Goal: Transaction & Acquisition: Purchase product/service

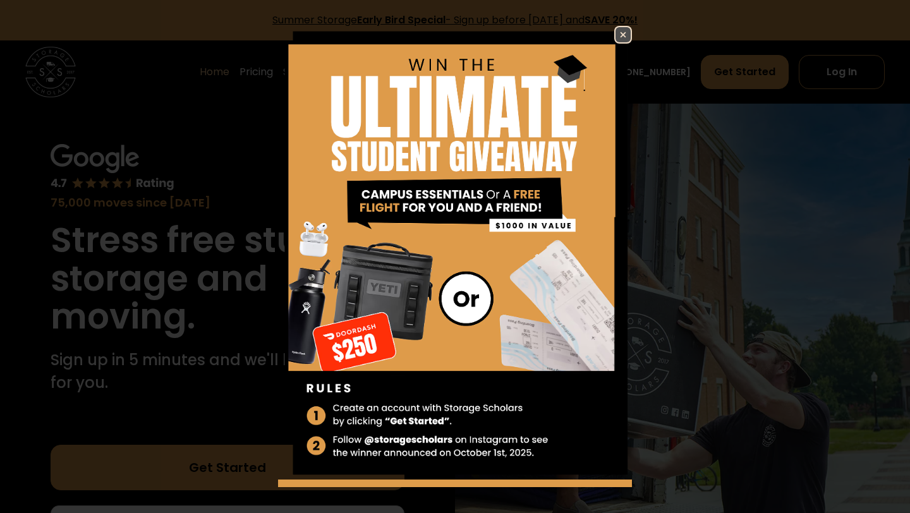
click at [415, 344] on img at bounding box center [455, 253] width 354 height 454
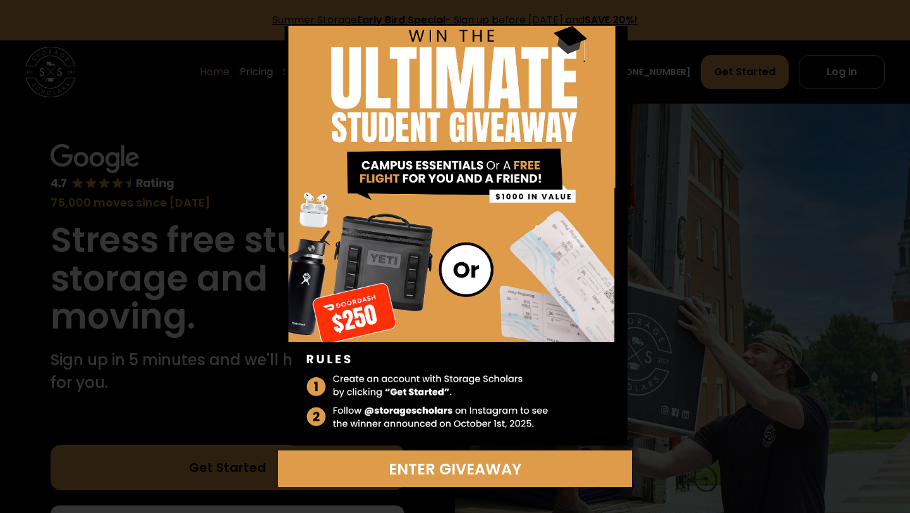
scroll to position [30, 0]
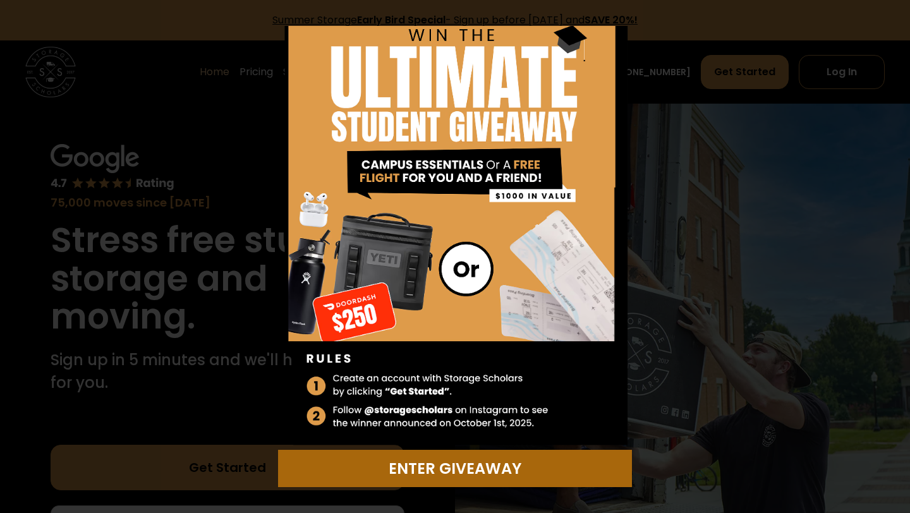
click at [418, 470] on div "Enter Giveaway" at bounding box center [455, 469] width 339 height 23
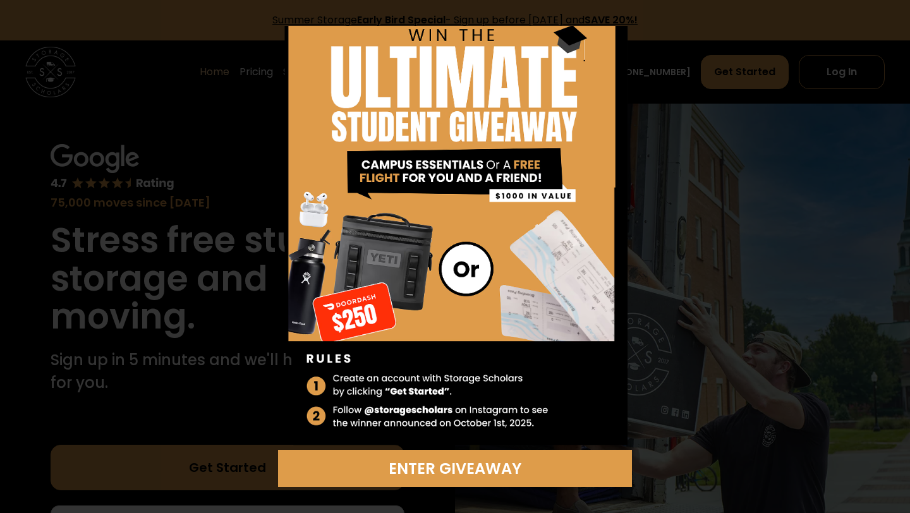
click at [640, 49] on div "Enter Giveaway" at bounding box center [455, 257] width 445 height 462
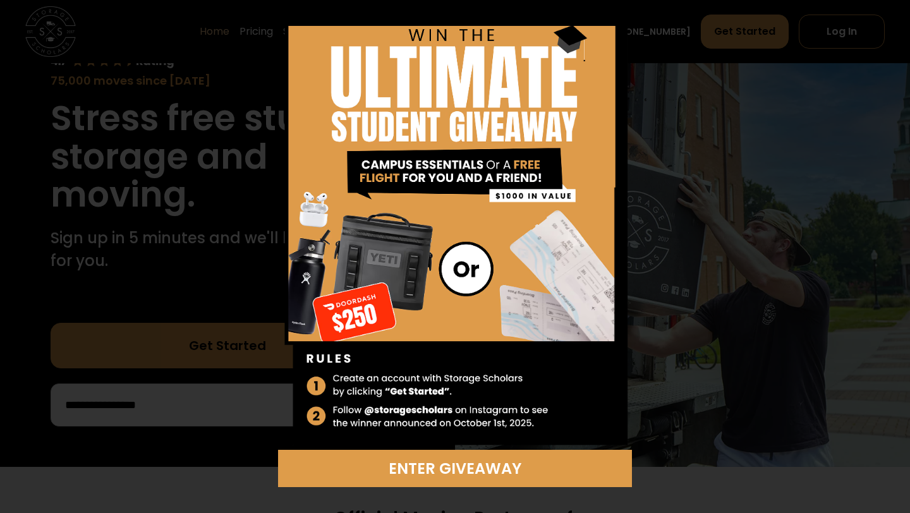
scroll to position [291, 0]
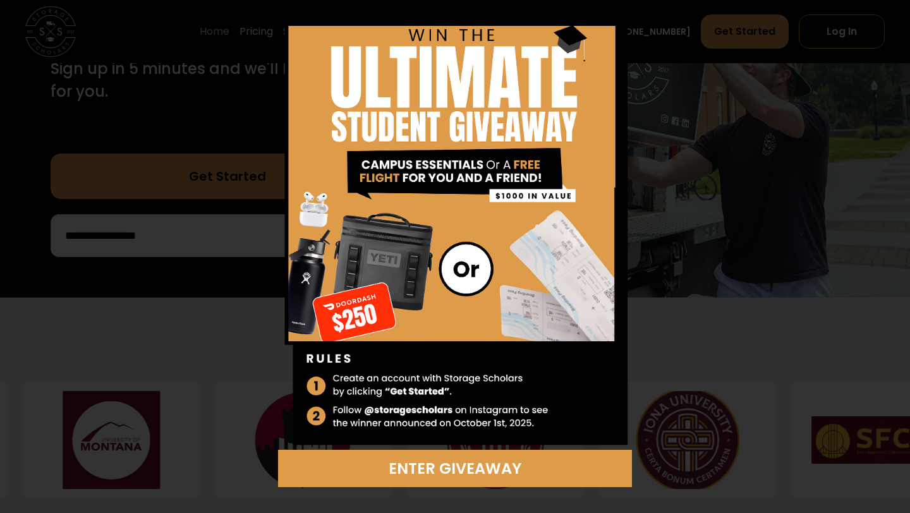
click at [216, 317] on div "Enter Giveaway" at bounding box center [455, 256] width 910 height 513
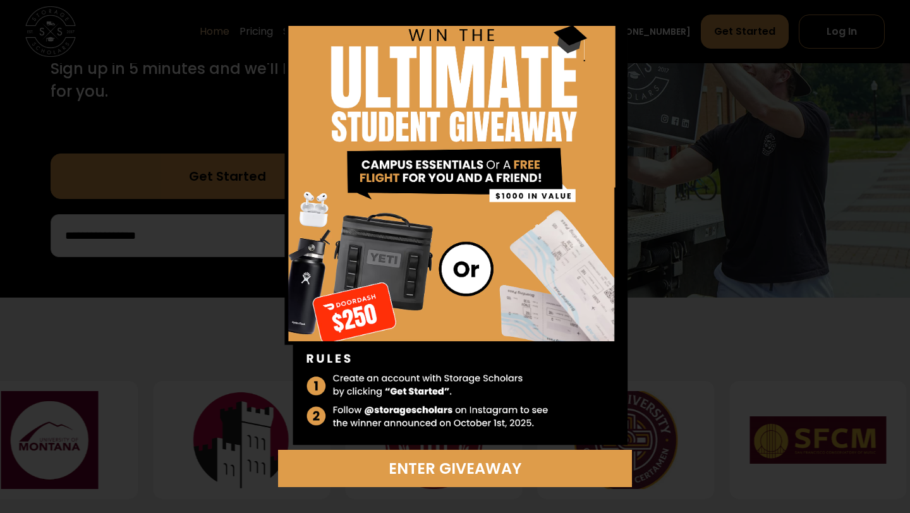
click at [216, 317] on div "Enter Giveaway" at bounding box center [455, 256] width 910 height 513
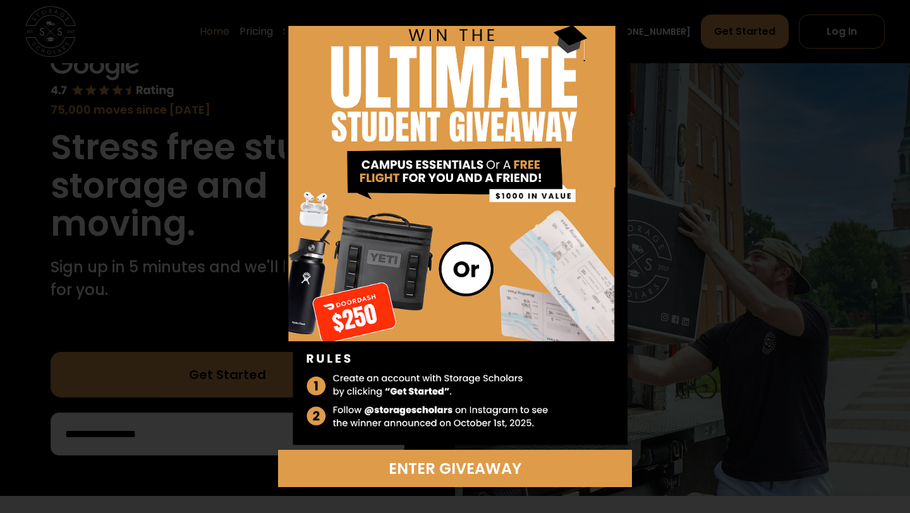
scroll to position [0, 0]
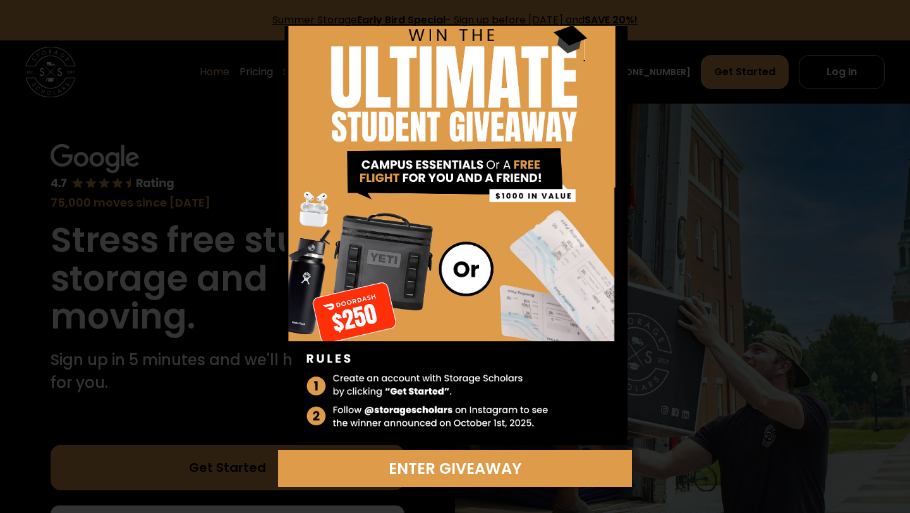
click at [758, 180] on div "Enter Giveaway" at bounding box center [455, 256] width 910 height 513
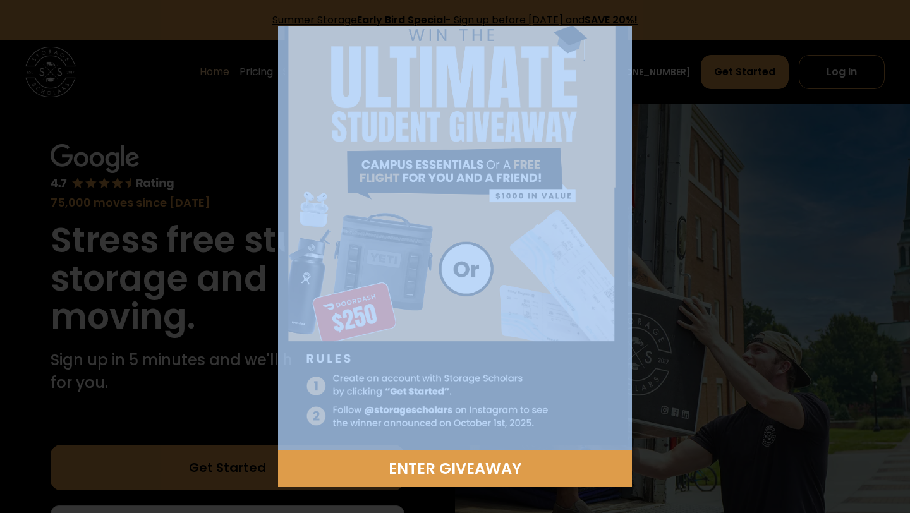
click at [709, 190] on div "Enter Giveaway" at bounding box center [455, 256] width 910 height 513
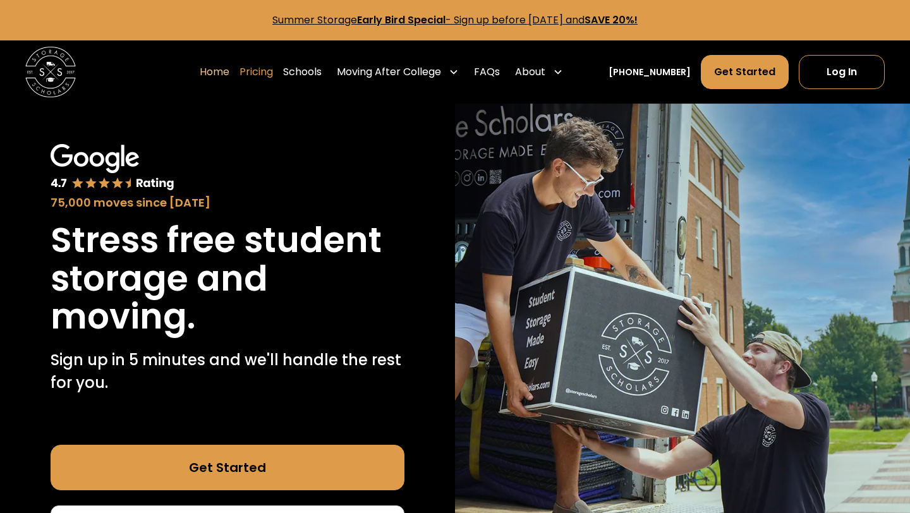
click at [273, 75] on link "Pricing" at bounding box center [257, 71] width 34 height 35
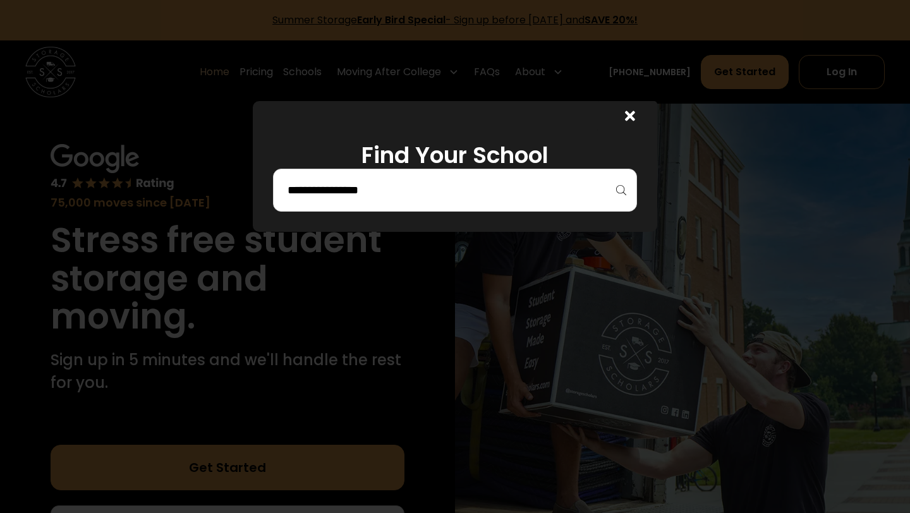
click at [363, 183] on input "search" at bounding box center [455, 190] width 338 height 21
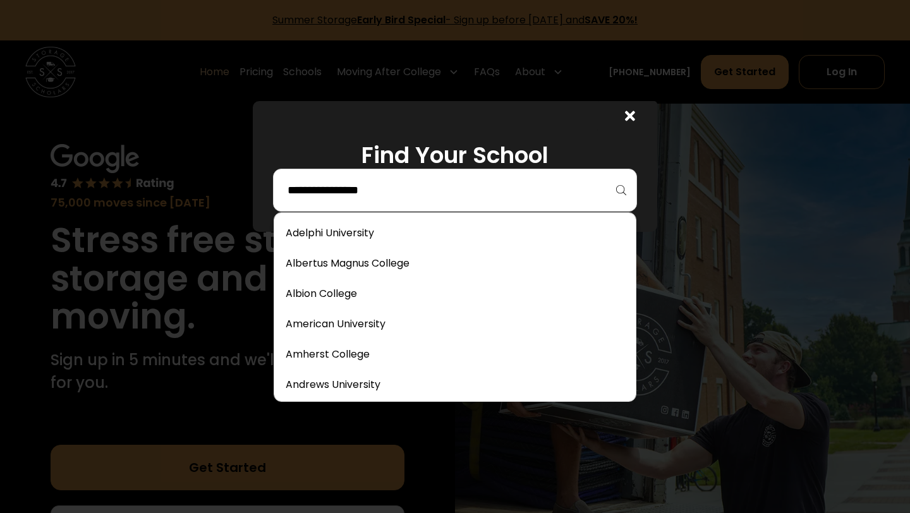
type input "*"
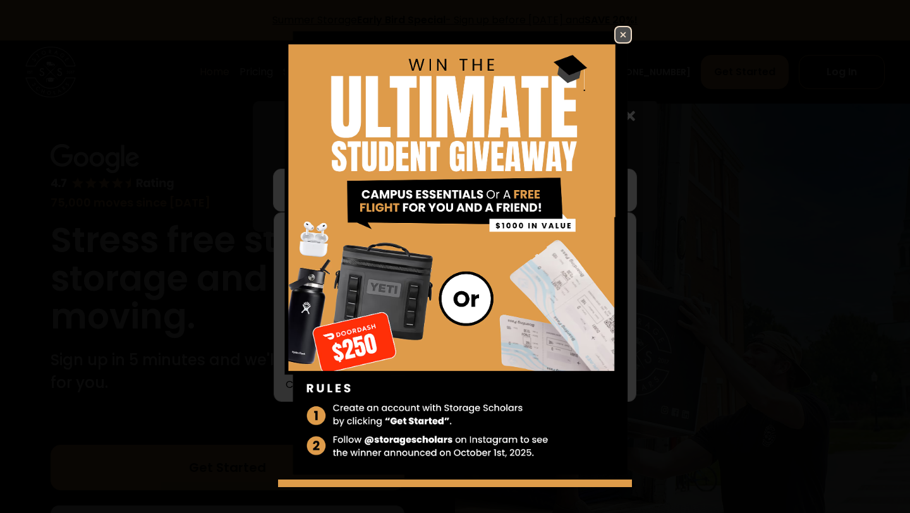
click at [621, 33] on img at bounding box center [623, 34] width 15 height 15
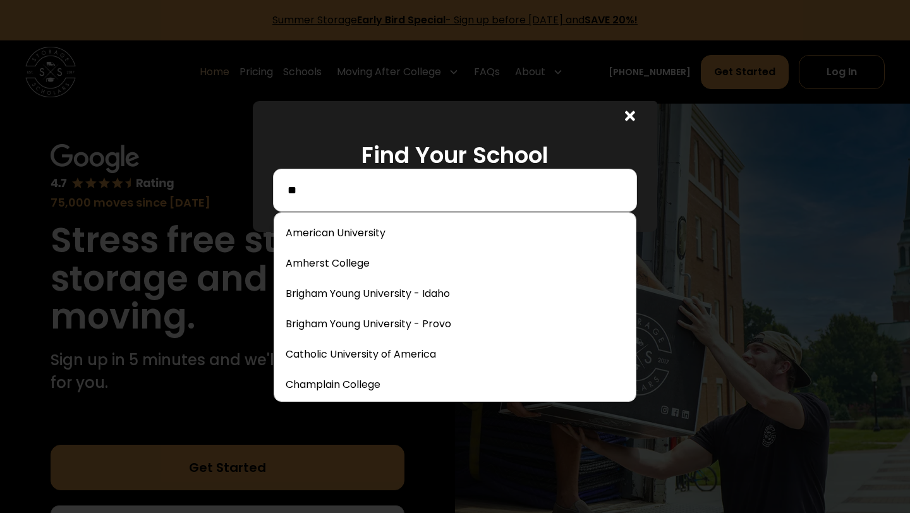
click at [363, 180] on input "**" at bounding box center [455, 190] width 338 height 21
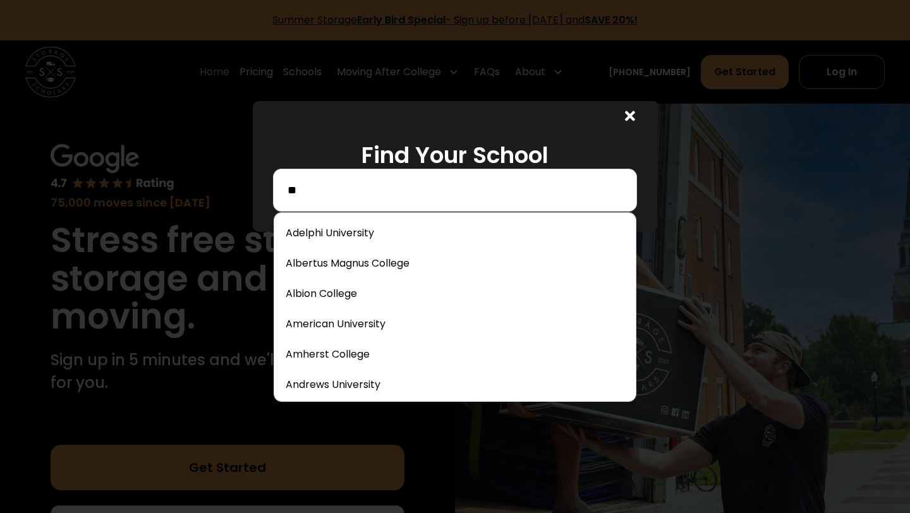
click at [356, 191] on input "**" at bounding box center [455, 190] width 338 height 21
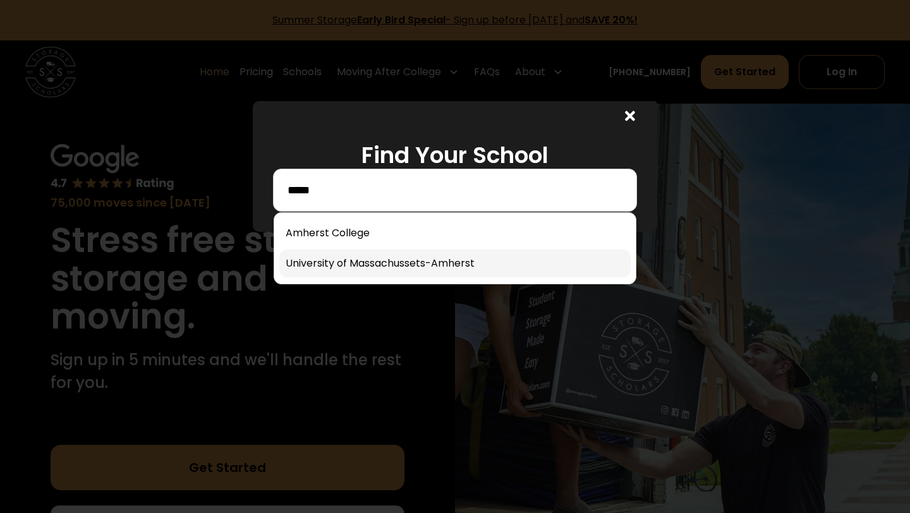
type input "*****"
click at [339, 267] on link at bounding box center [454, 264] width 351 height 28
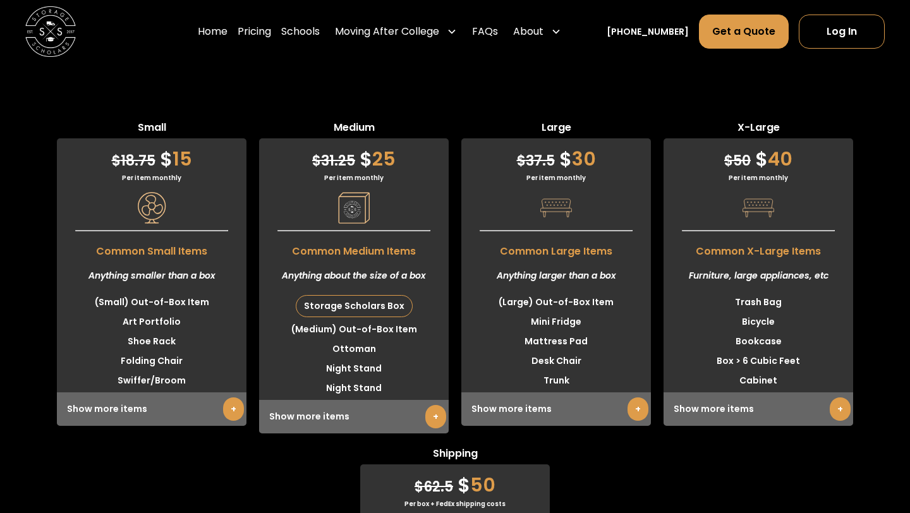
scroll to position [3263, 0]
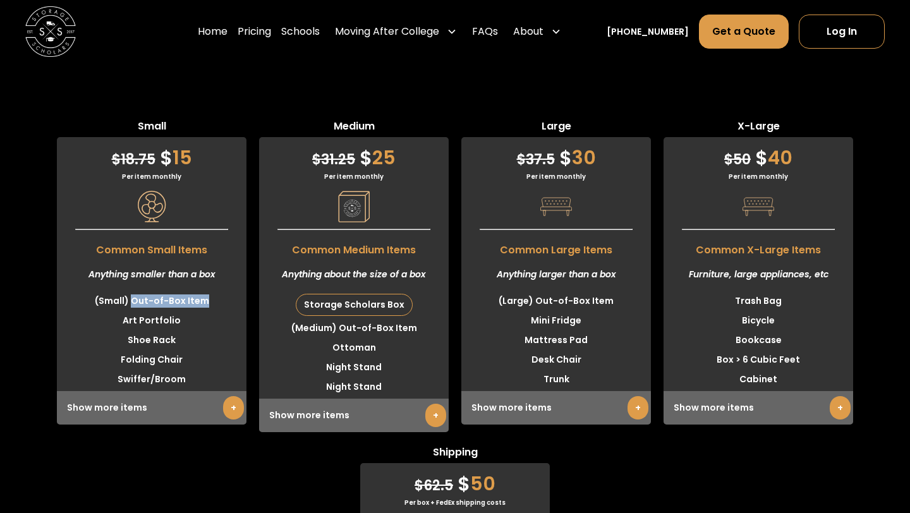
drag, startPoint x: 132, startPoint y: 295, endPoint x: 218, endPoint y: 296, distance: 86.0
click at [218, 296] on li "(Small) Out-of-Box Item" at bounding box center [152, 301] width 190 height 20
drag, startPoint x: 129, startPoint y: 320, endPoint x: 185, endPoint y: 320, distance: 56.3
click at [185, 320] on li "Art Portfolio" at bounding box center [152, 321] width 190 height 20
drag, startPoint x: 138, startPoint y: 333, endPoint x: 190, endPoint y: 333, distance: 51.8
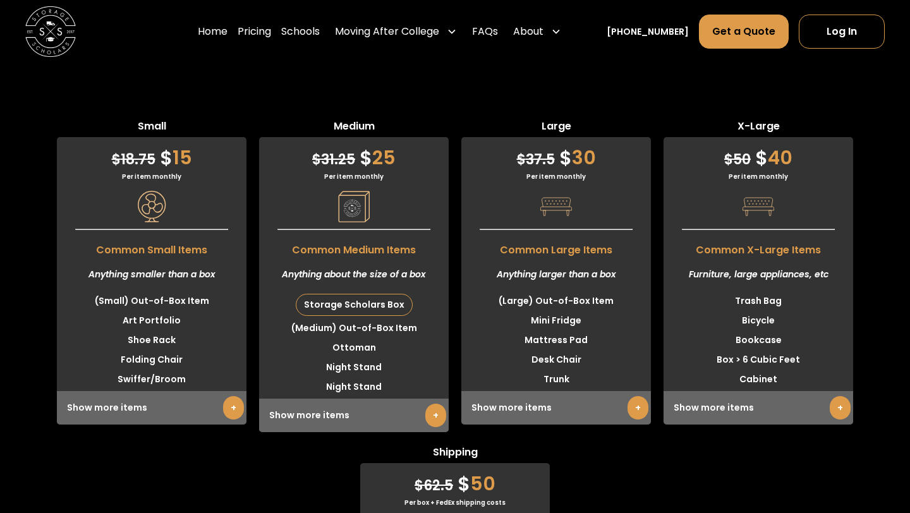
click at [190, 333] on li "Shoe Rack" at bounding box center [152, 341] width 190 height 20
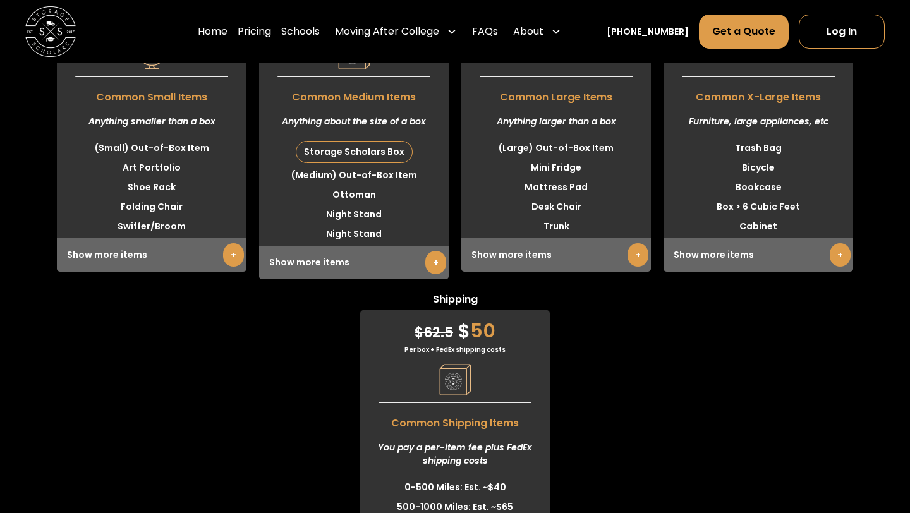
scroll to position [3415, 0]
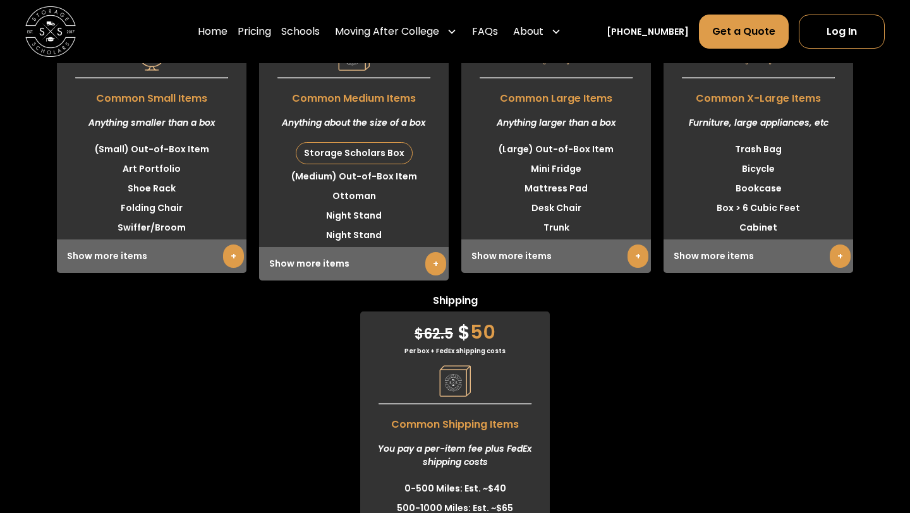
click at [427, 266] on link "+" at bounding box center [435, 263] width 21 height 23
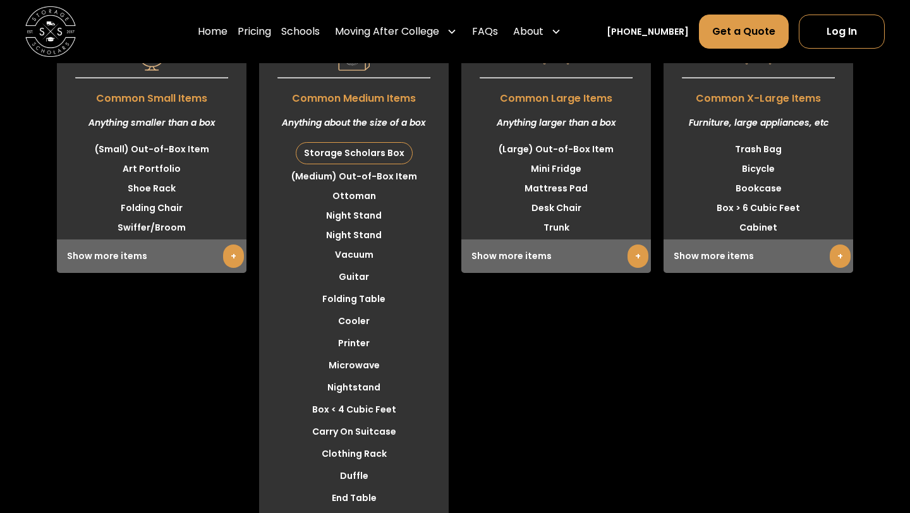
click at [639, 255] on link "+" at bounding box center [638, 256] width 21 height 23
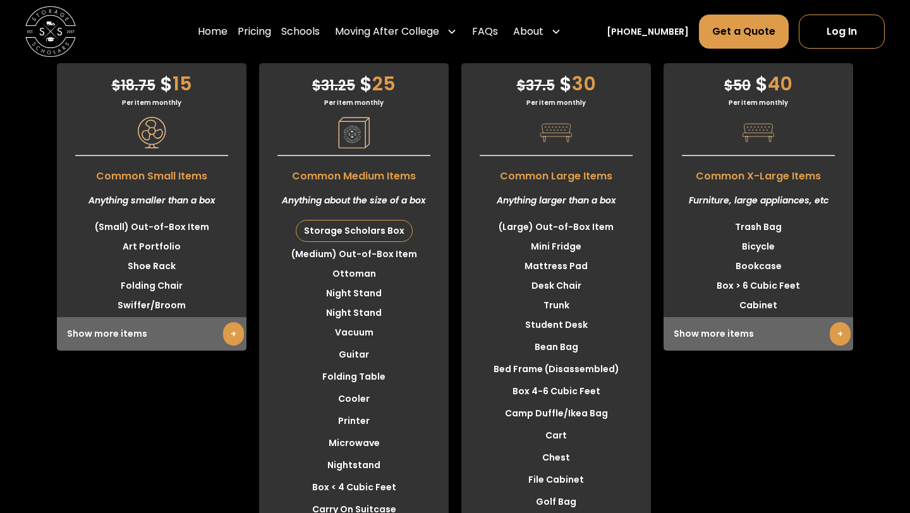
scroll to position [3335, 0]
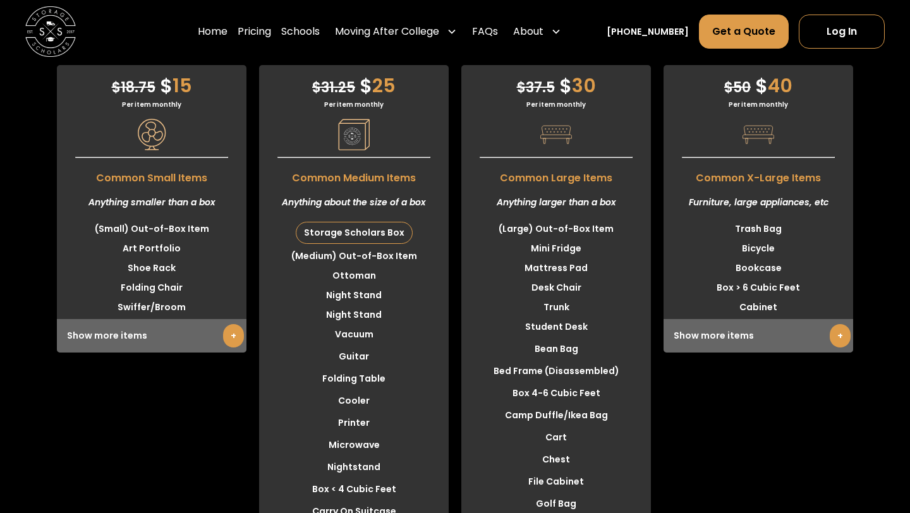
click at [381, 236] on div "Storage Scholars Box" at bounding box center [354, 233] width 116 height 21
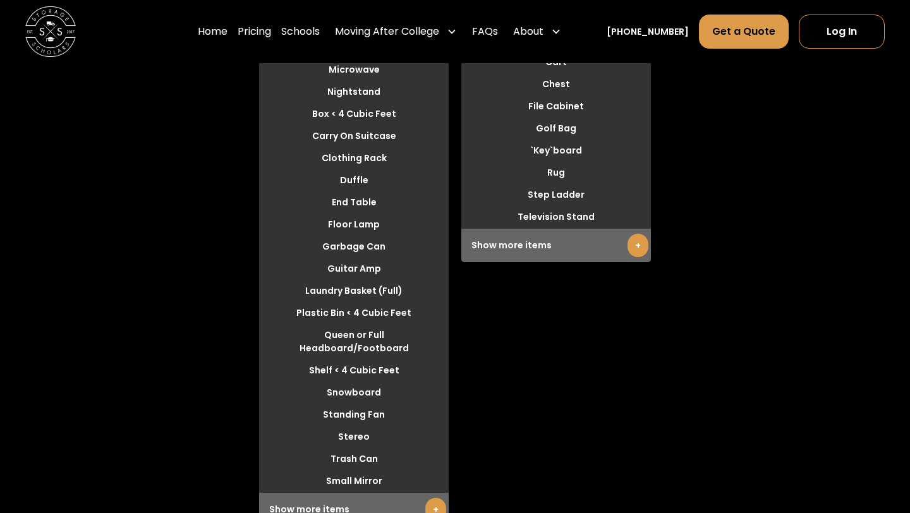
scroll to position [3739, 0]
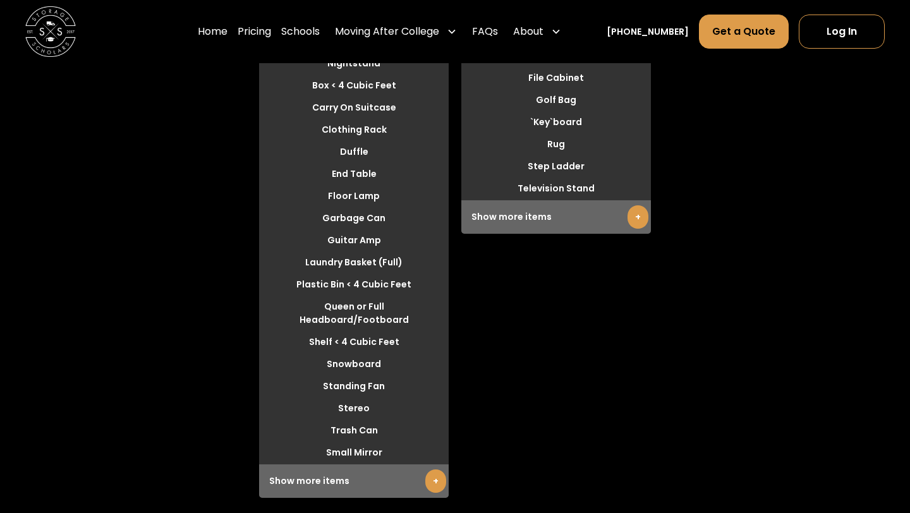
click at [527, 340] on div "Large $ 37.5 $ 30 Per item monthly Common Large Items Anything larger than a bo…" at bounding box center [556, 70] width 190 height 855
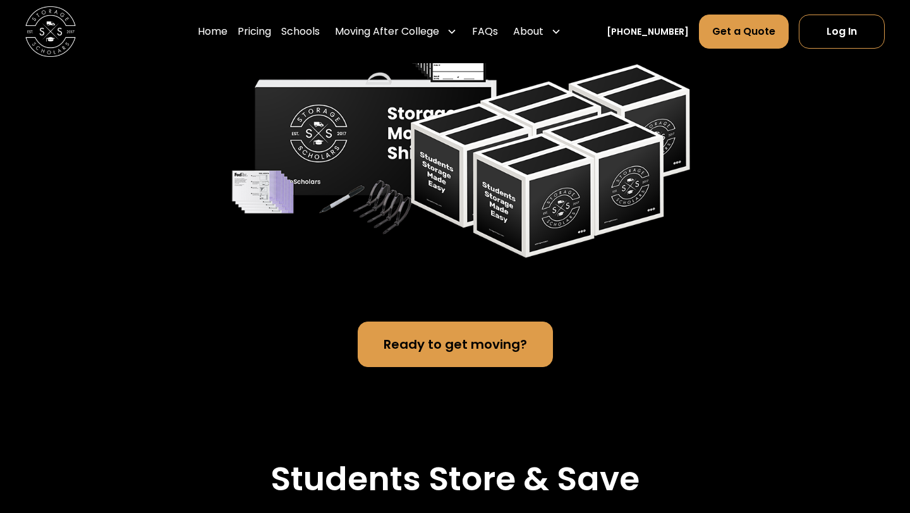
scroll to position [2675, 0]
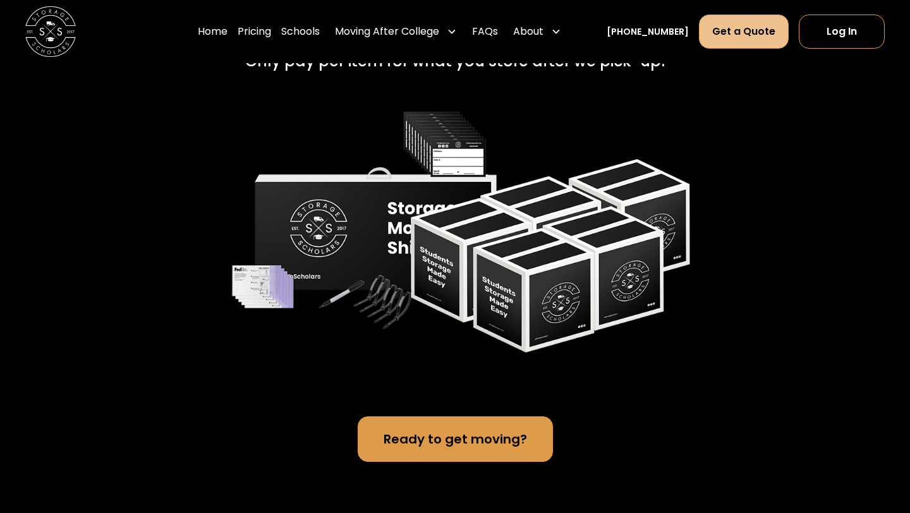
click at [764, 31] on link "Get a Quote" at bounding box center [744, 32] width 90 height 34
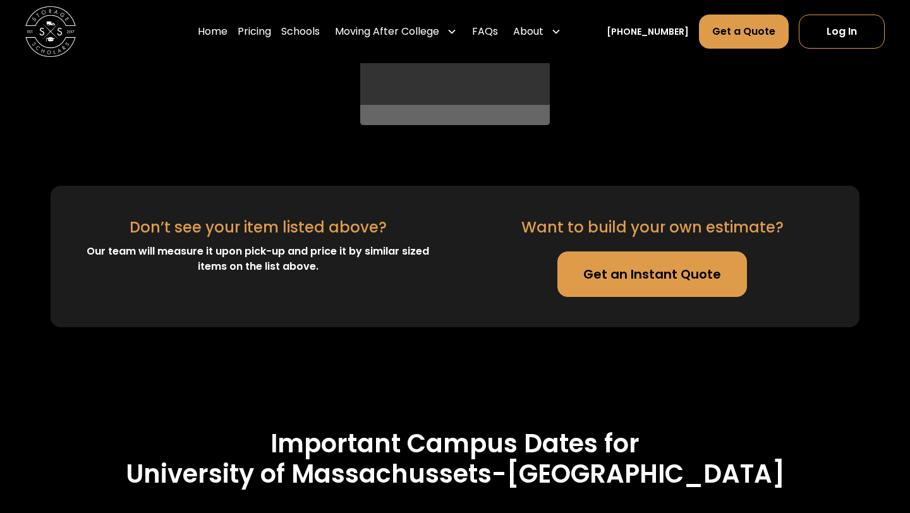
scroll to position [4425, 0]
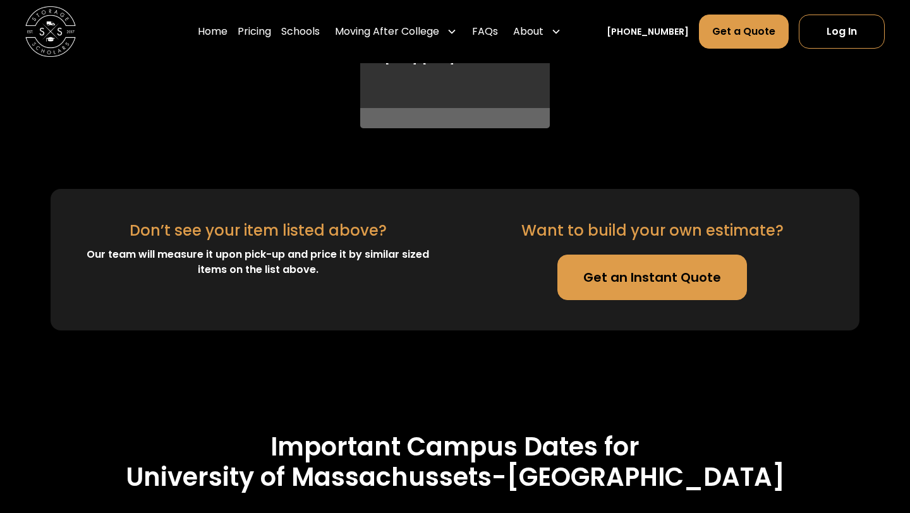
click at [581, 274] on link "Get an Instant Quote" at bounding box center [653, 278] width 190 height 46
